Goal: Navigation & Orientation: Find specific page/section

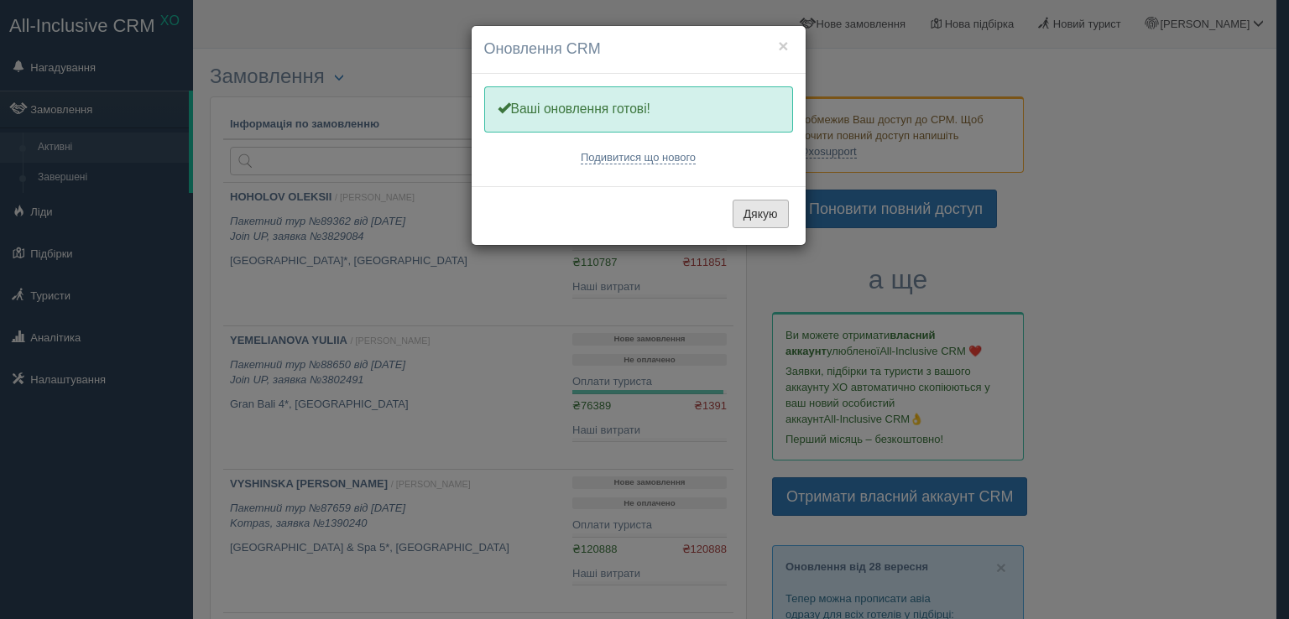
click at [744, 218] on button "Дякую" at bounding box center [761, 214] width 56 height 29
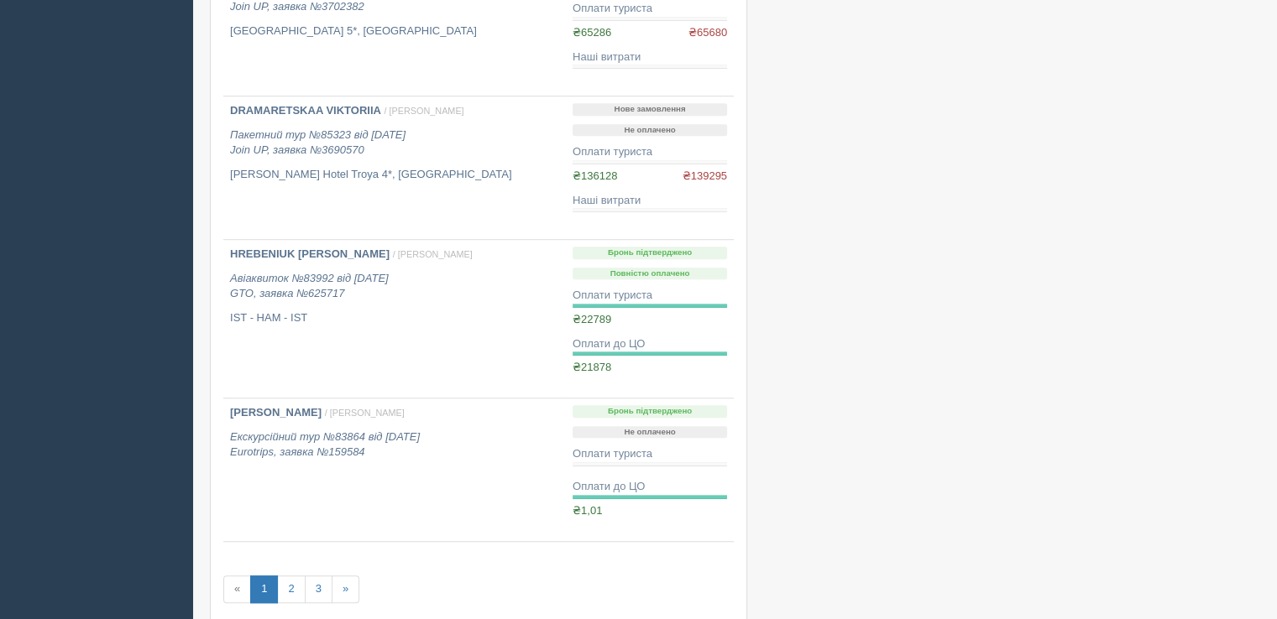
scroll to position [1175, 0]
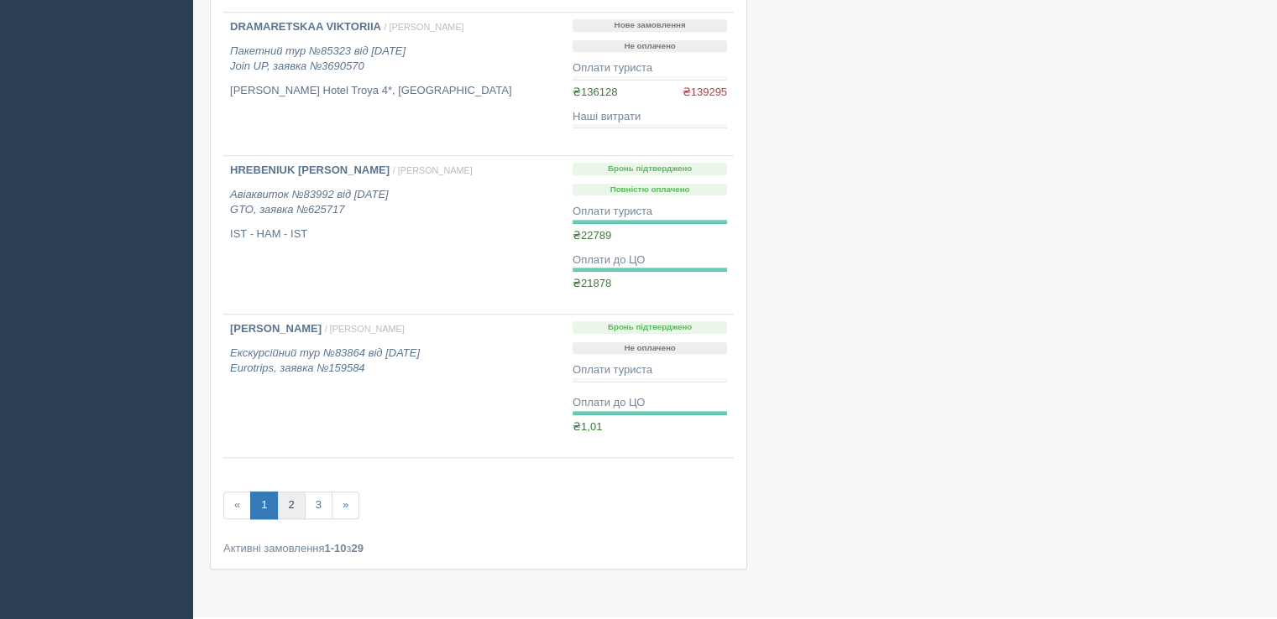
click at [285, 500] on link "2" at bounding box center [291, 506] width 28 height 28
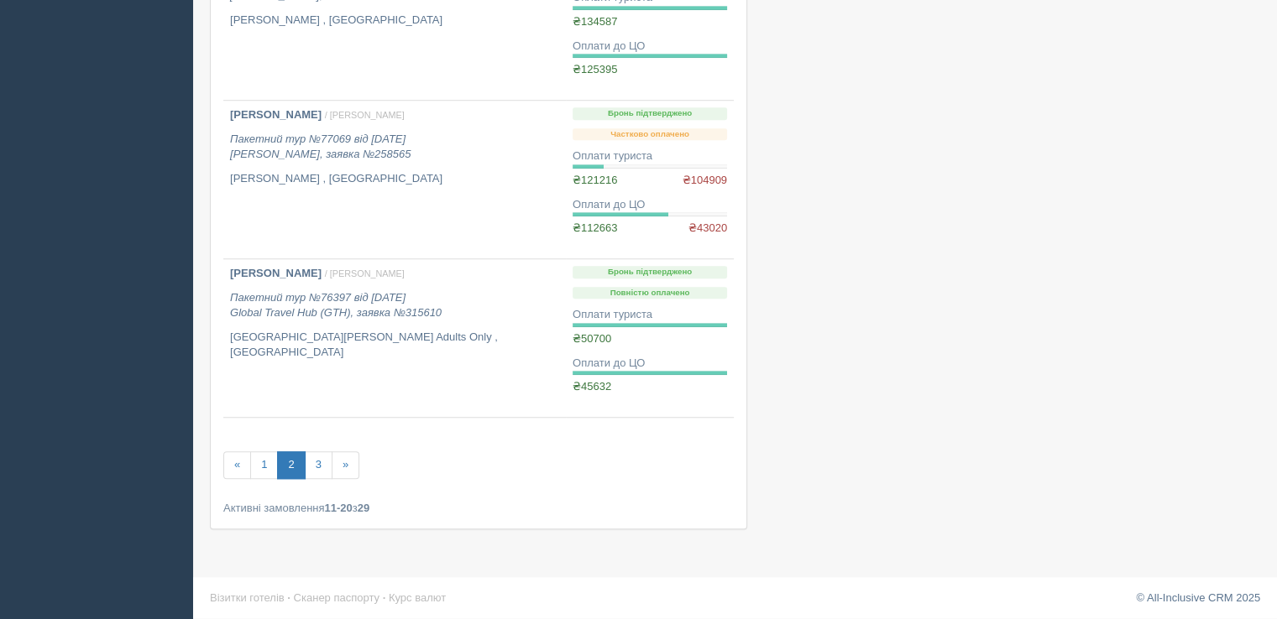
scroll to position [1322, 0]
click at [315, 461] on link "3" at bounding box center [319, 465] width 28 height 28
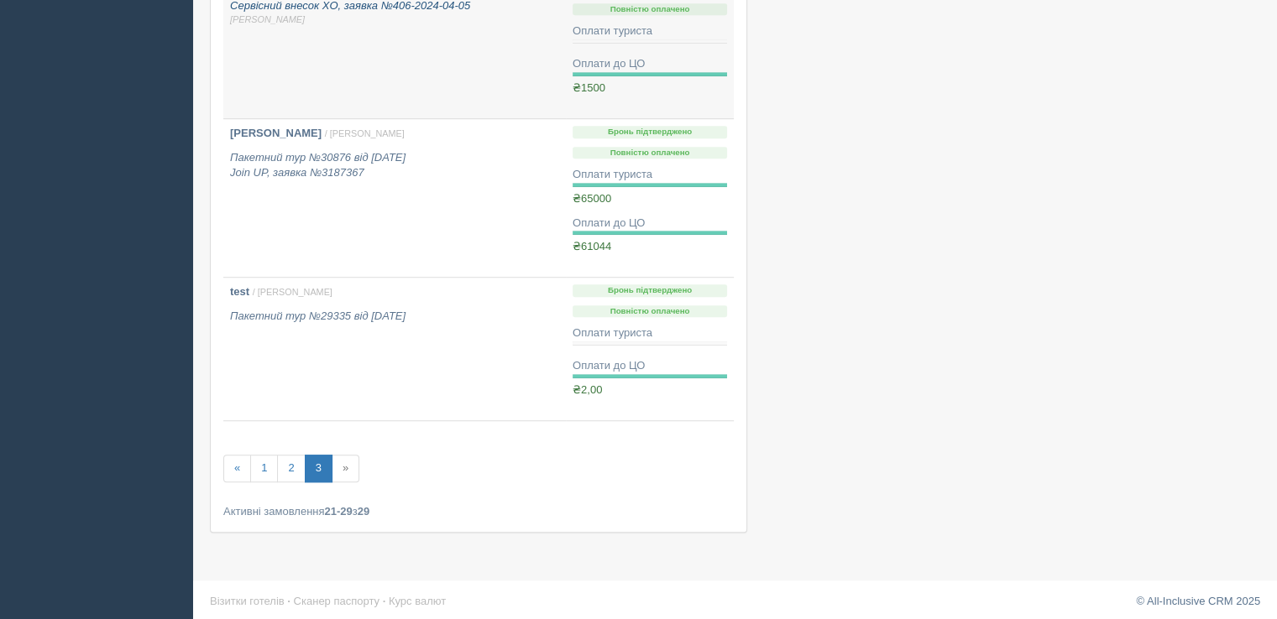
scroll to position [1118, 0]
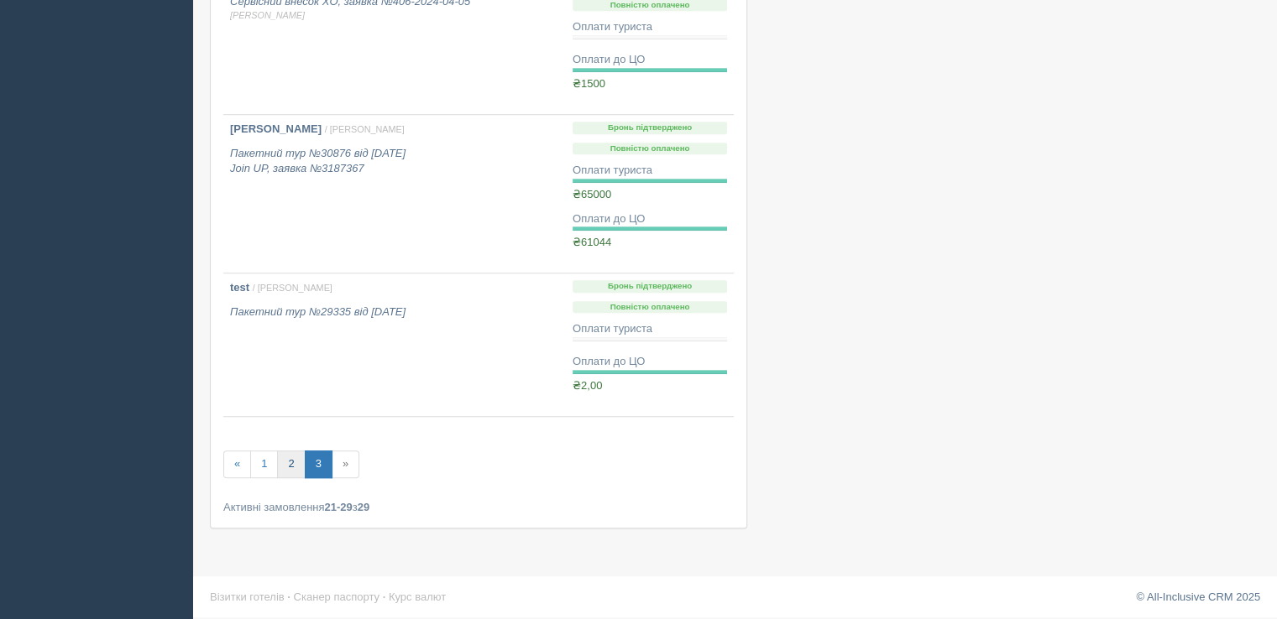
click at [290, 460] on link "2" at bounding box center [291, 465] width 28 height 28
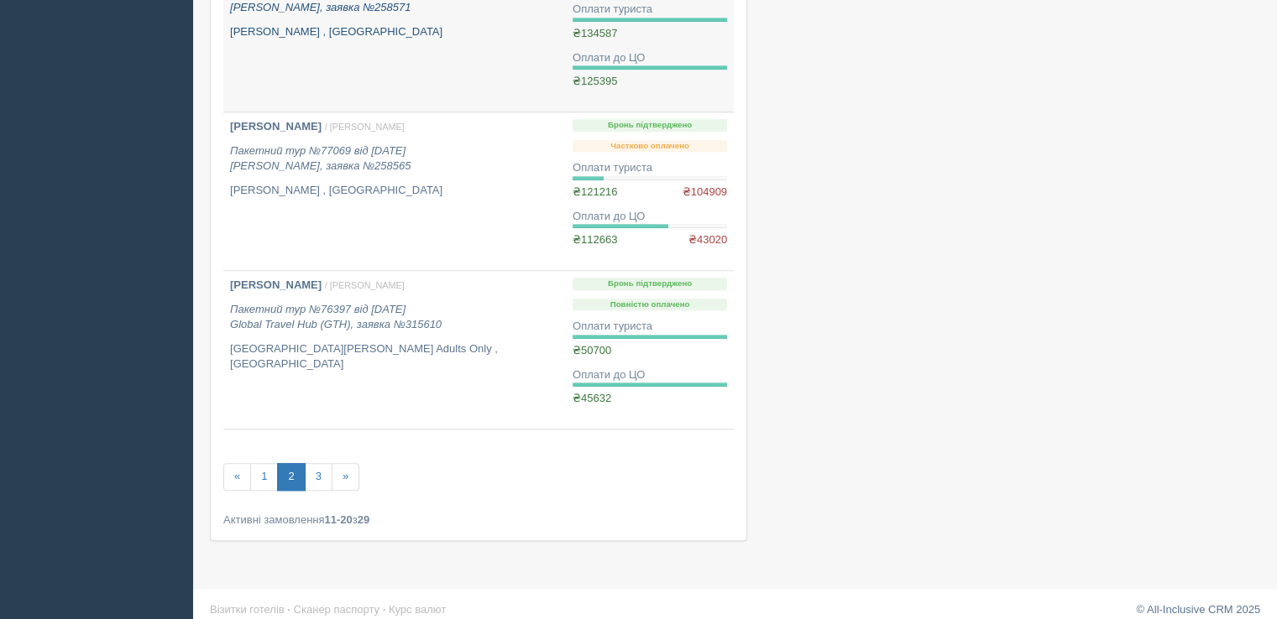
scroll to position [1322, 0]
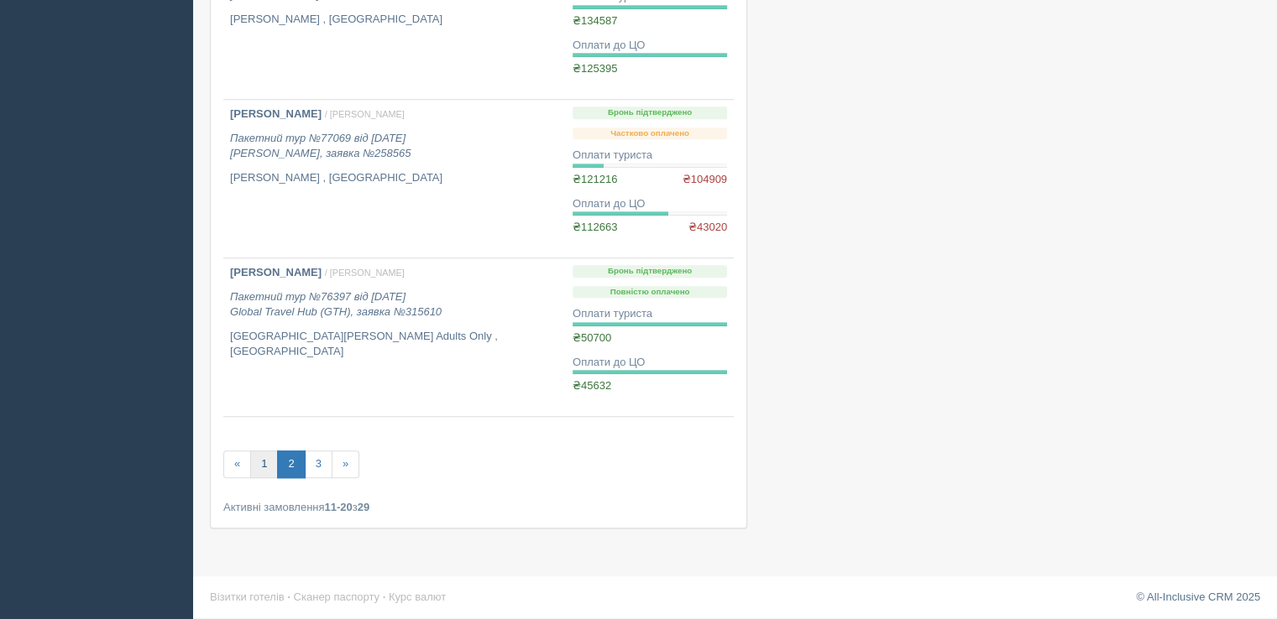
click at [262, 466] on link "1" at bounding box center [264, 465] width 28 height 28
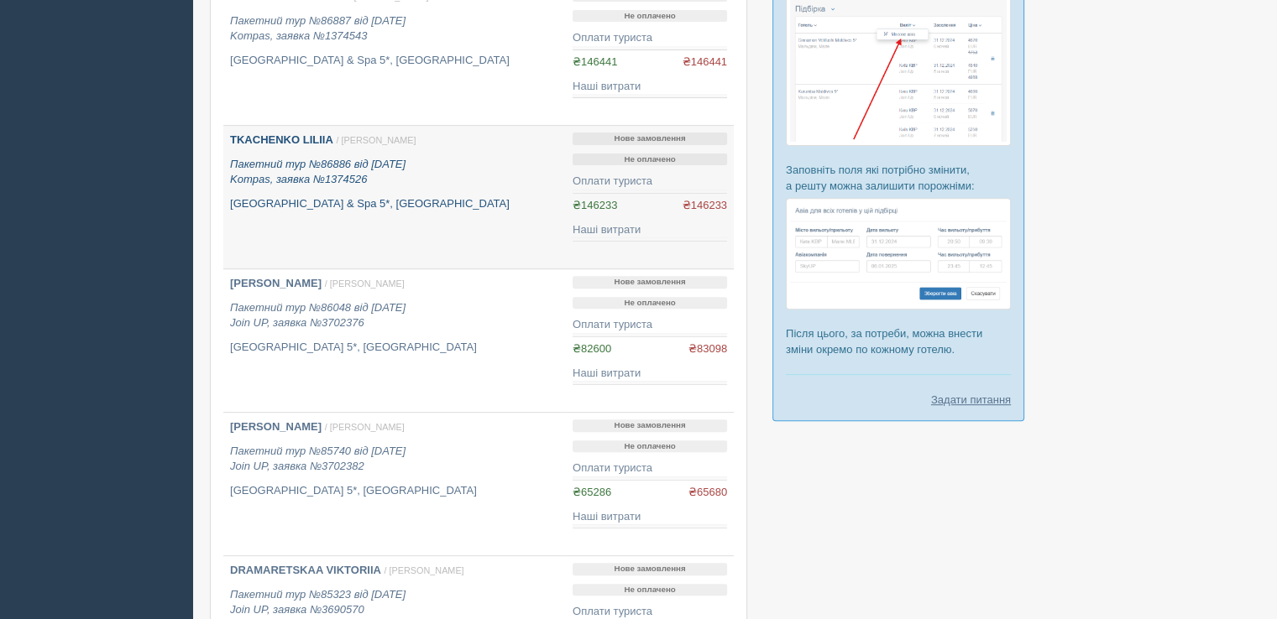
scroll to position [504, 0]
